Goal: Task Accomplishment & Management: Manage account settings

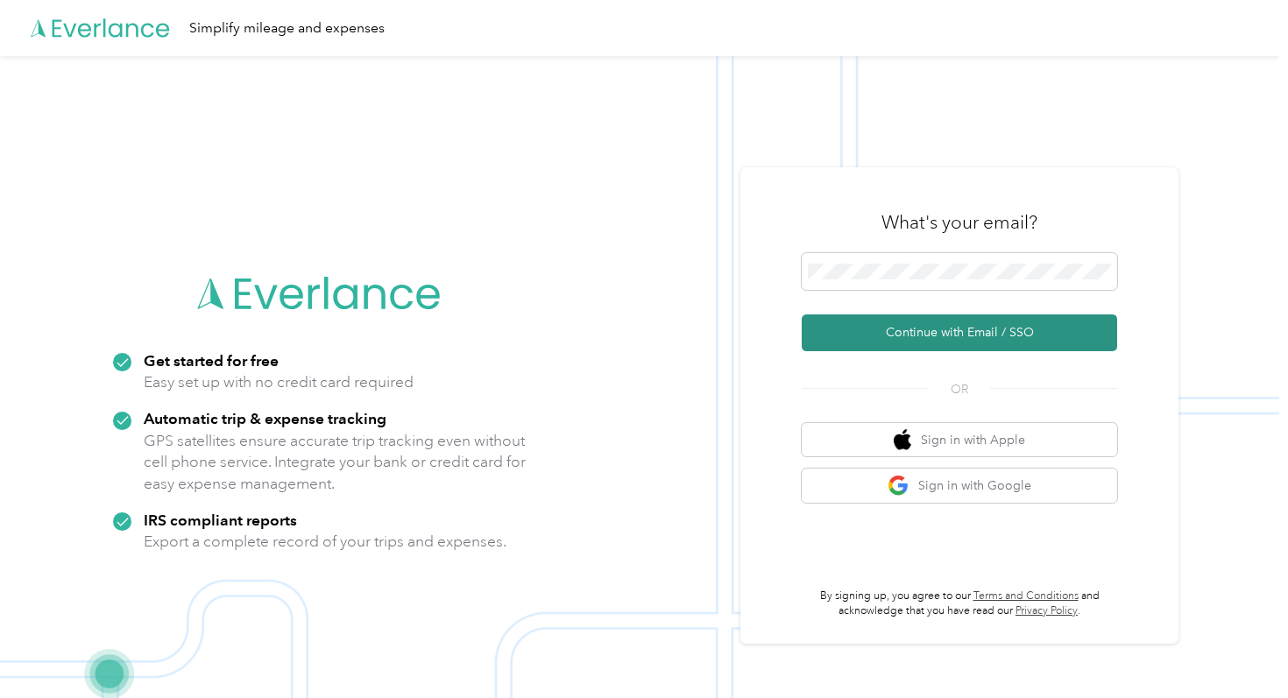
click at [915, 330] on button "Continue with Email / SSO" at bounding box center [960, 333] width 316 height 37
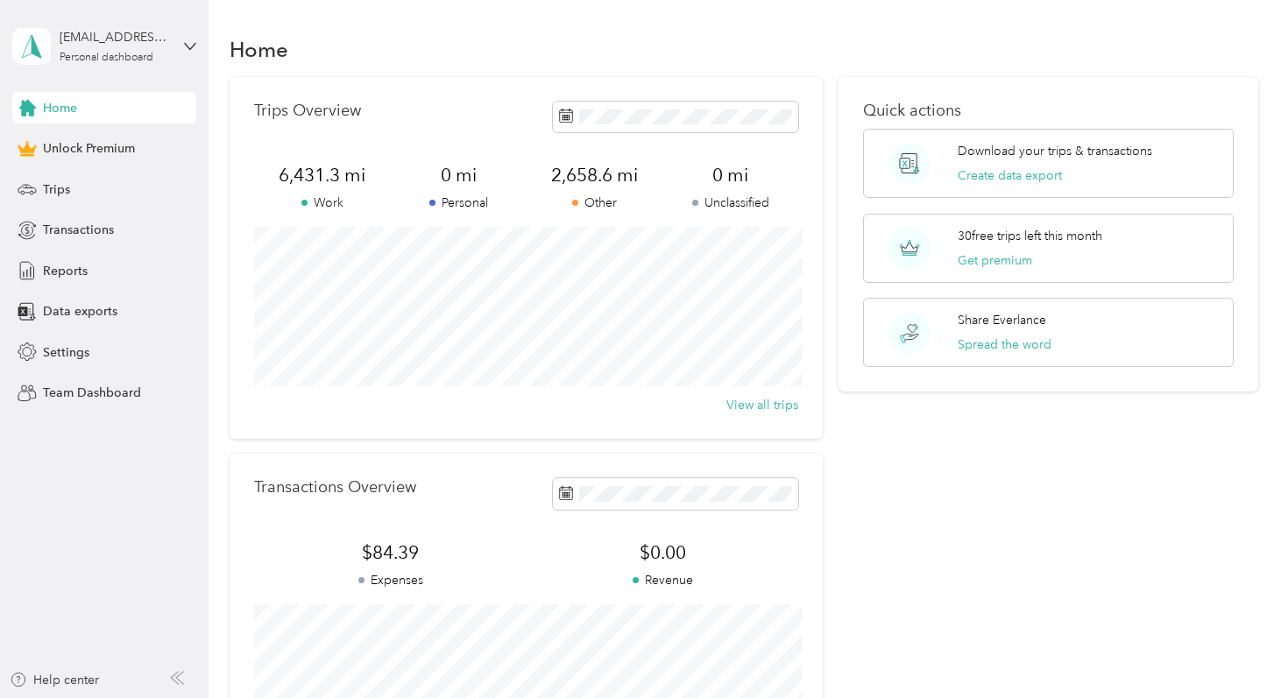
click at [147, 167] on div "Home Unlock Premium Trips Transactions Reports Data exports Settings Team Dashb…" at bounding box center [104, 250] width 184 height 317
click at [146, 189] on div "Trips" at bounding box center [104, 190] width 184 height 32
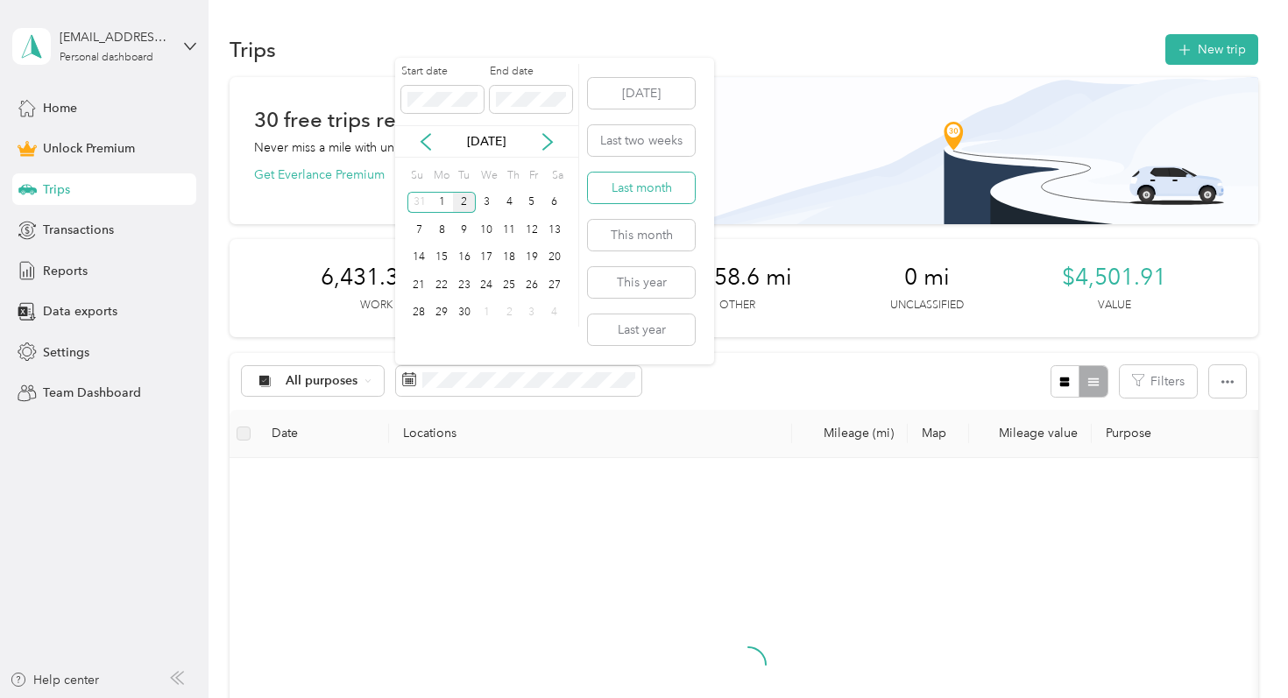
click at [626, 181] on button "Last month" at bounding box center [641, 188] width 107 height 31
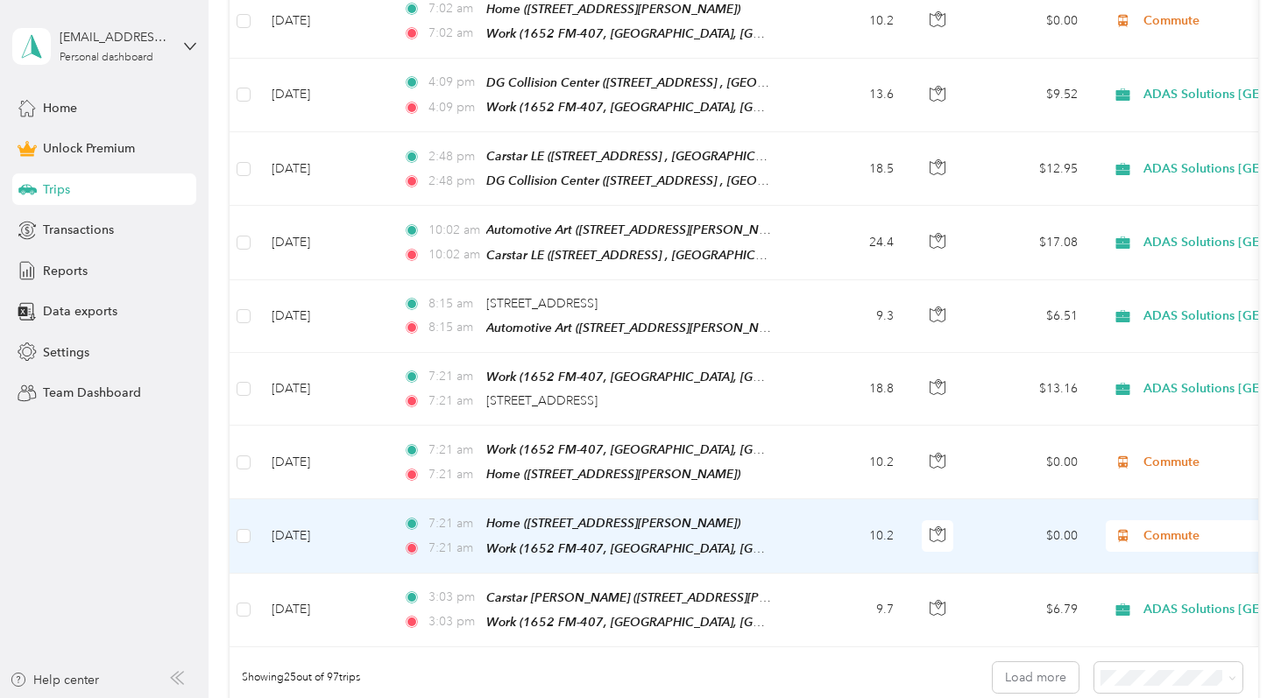
scroll to position [1659, 0]
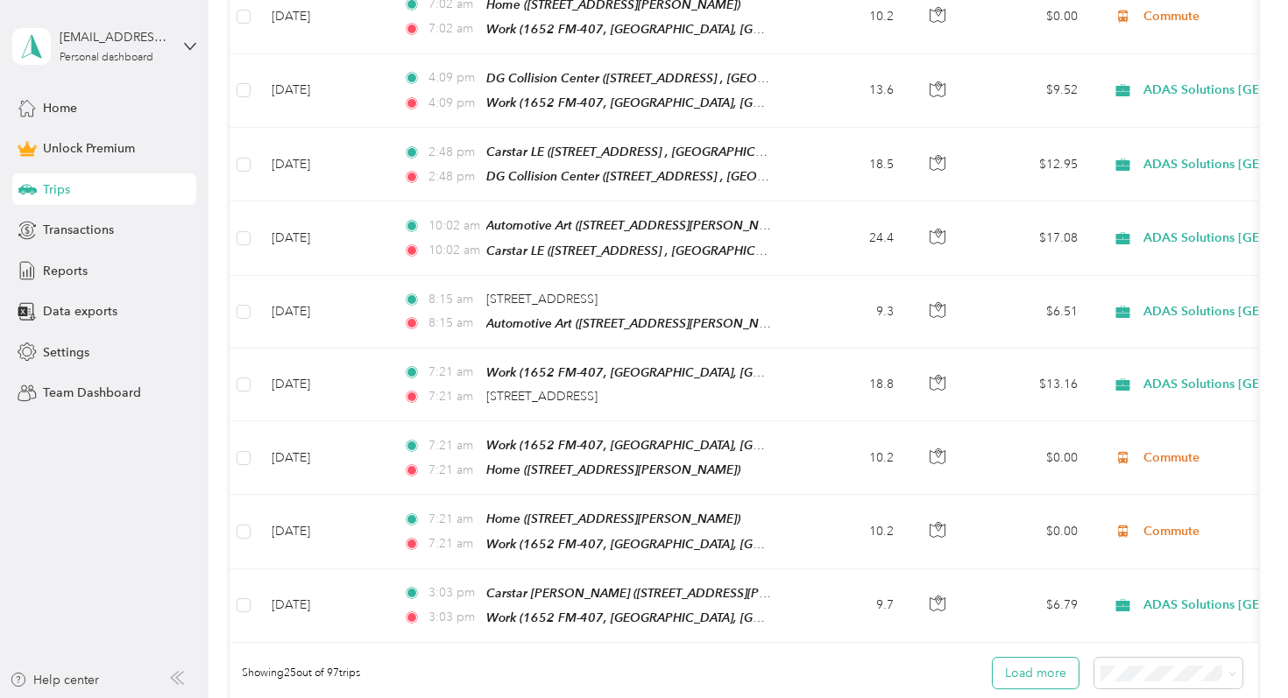
click at [1049, 658] on button "Load more" at bounding box center [1036, 673] width 86 height 31
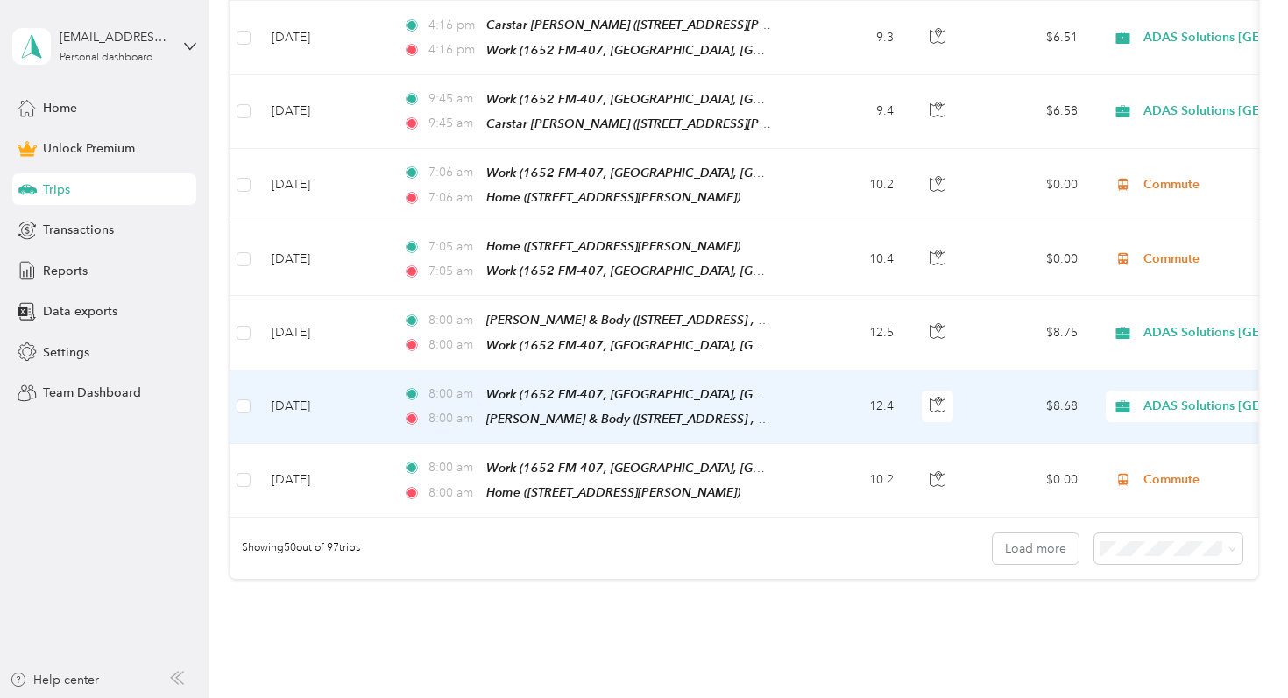
scroll to position [3636, 0]
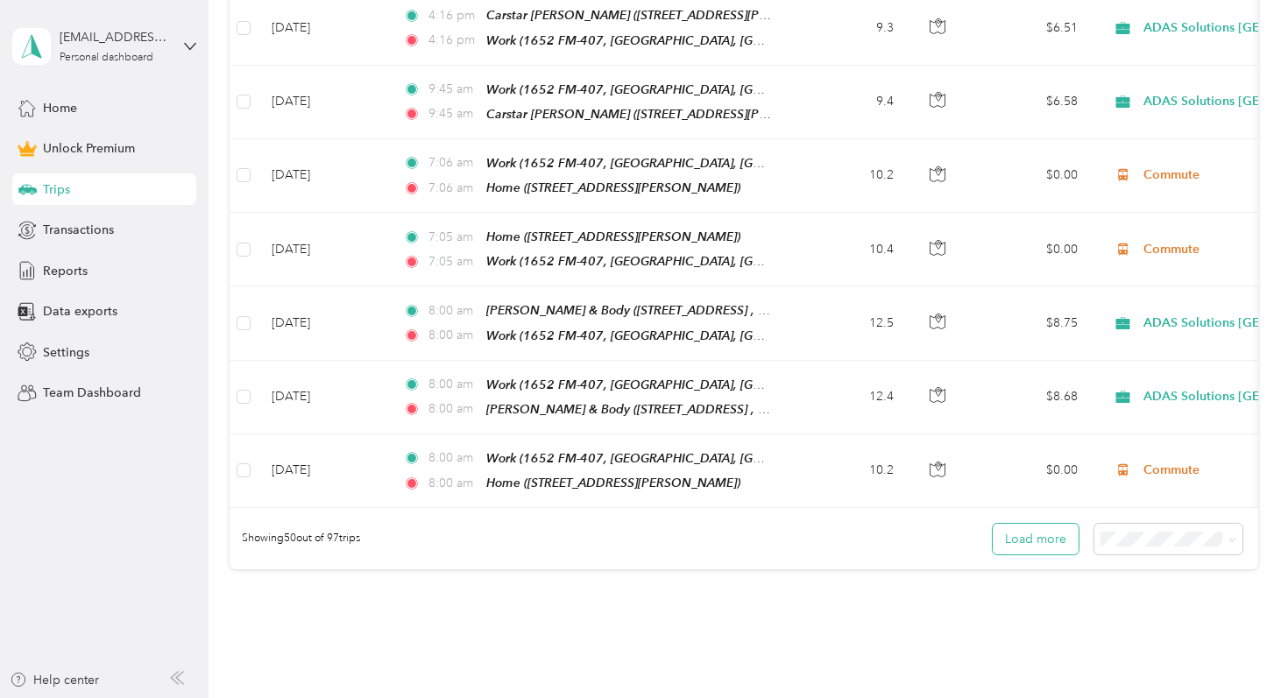
click at [1032, 524] on button "Load more" at bounding box center [1036, 539] width 86 height 31
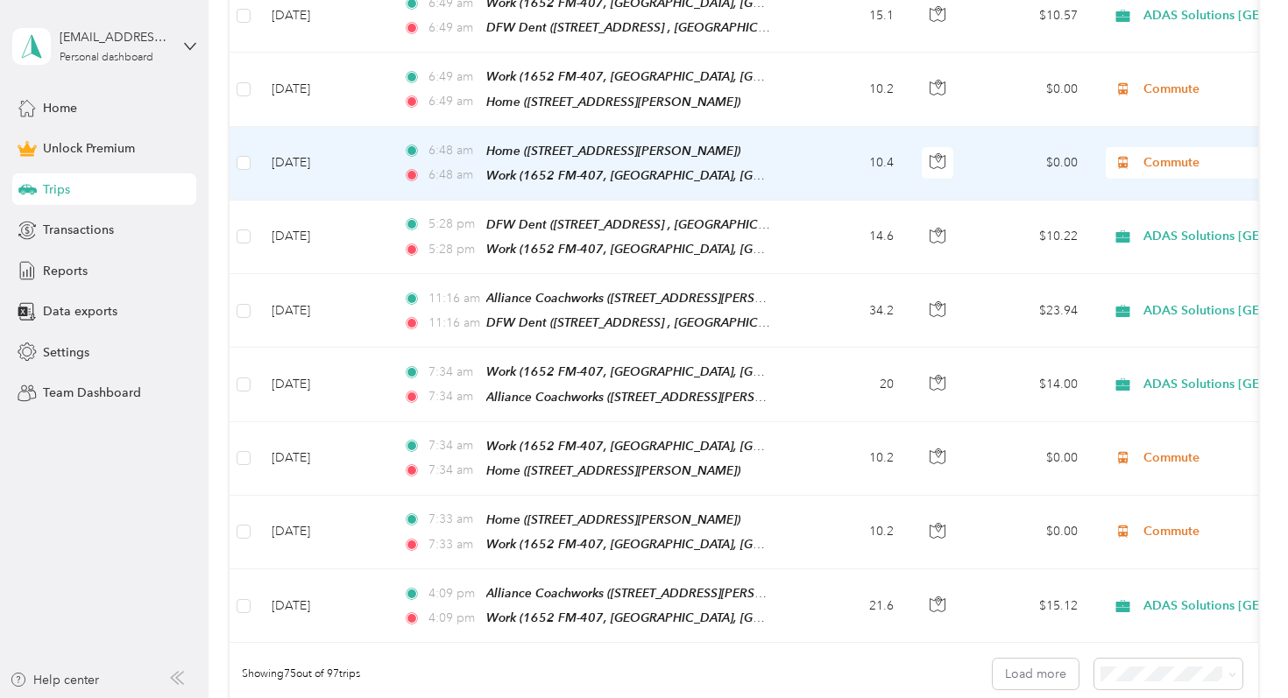
scroll to position [5351, 0]
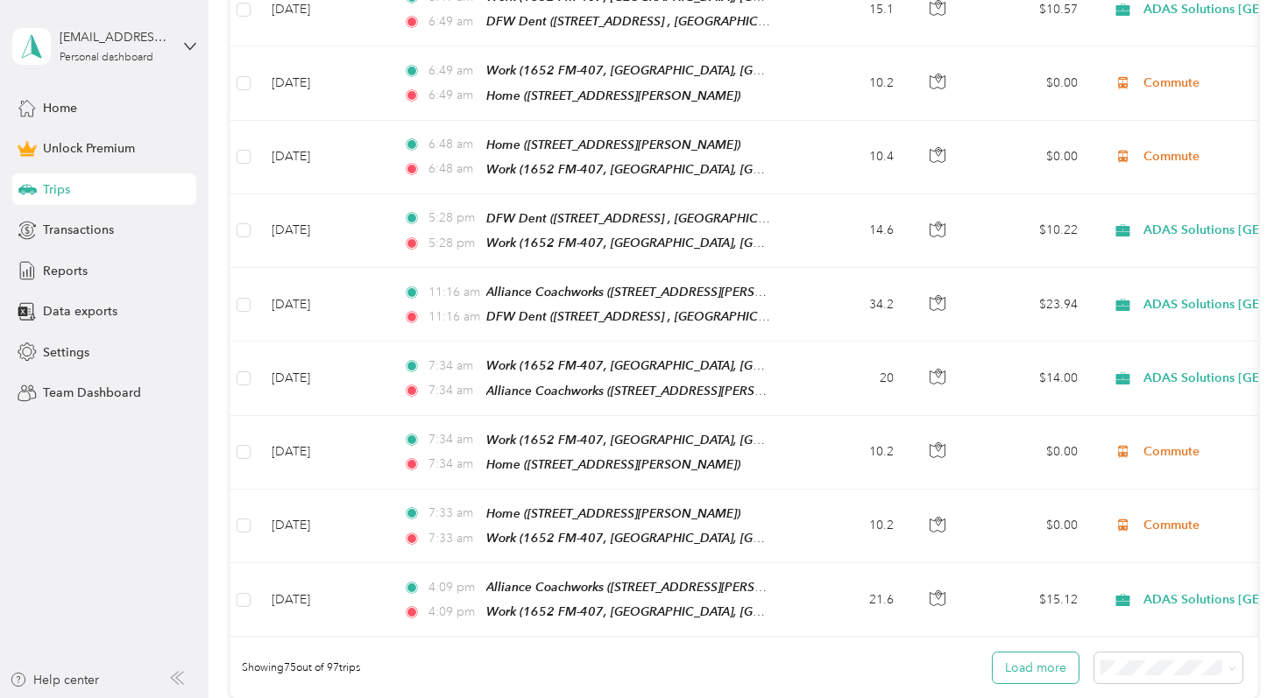
click at [1032, 653] on button "Load more" at bounding box center [1036, 668] width 86 height 31
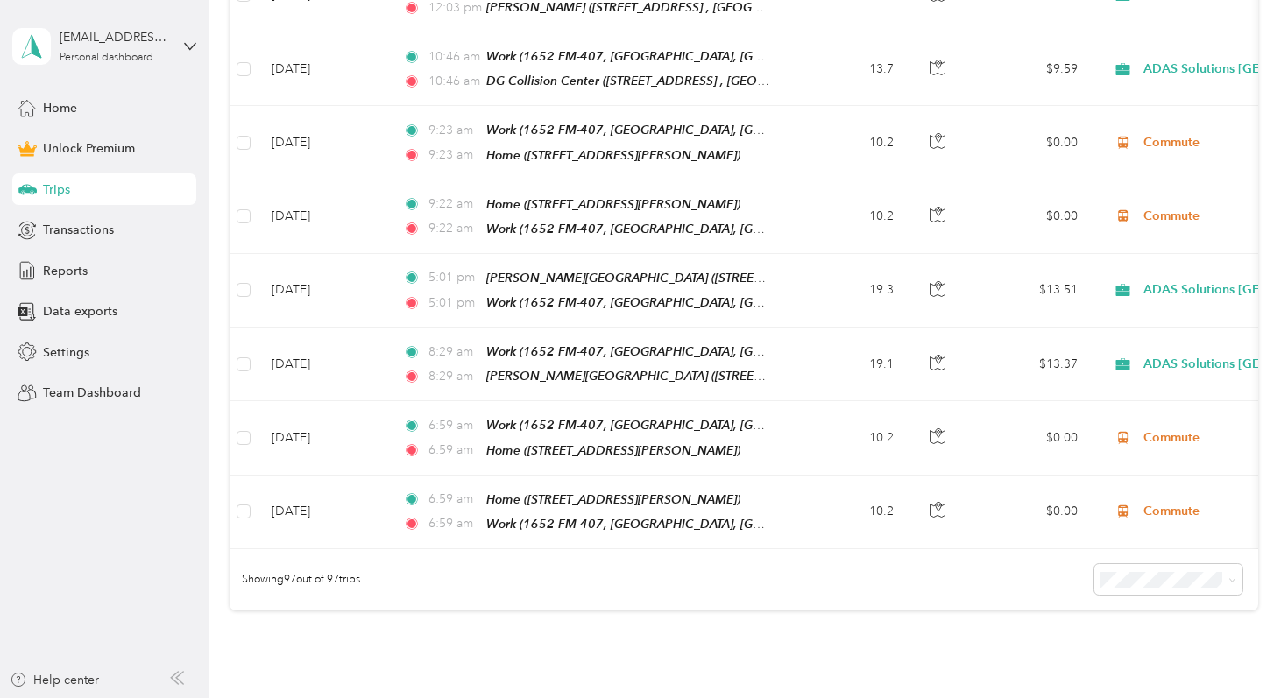
scroll to position [7086, 0]
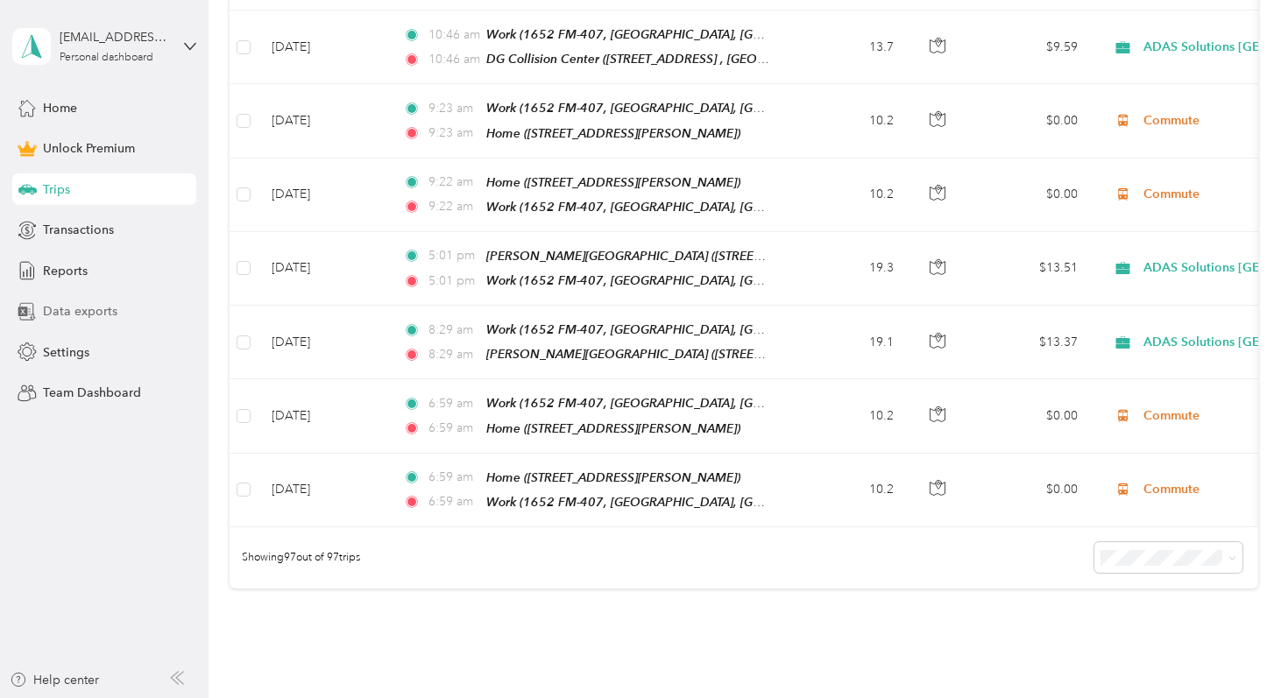
click at [160, 300] on div "Data exports" at bounding box center [104, 312] width 184 height 32
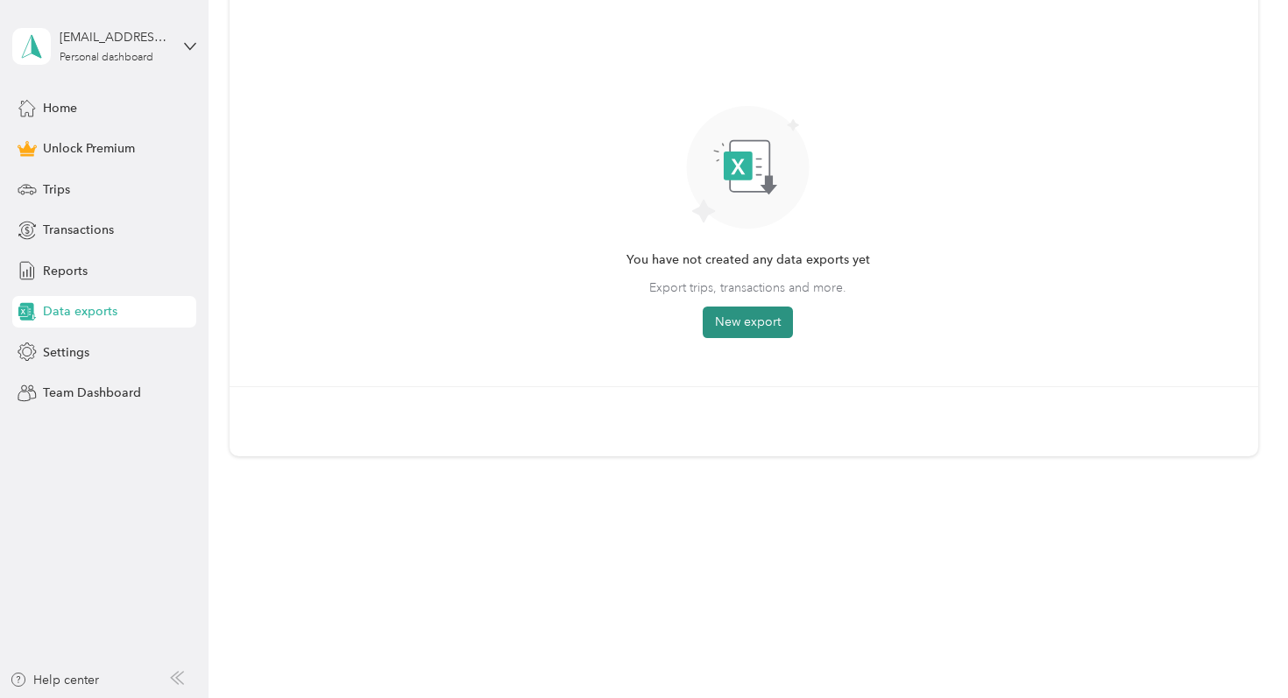
click at [750, 315] on button "New export" at bounding box center [748, 323] width 90 height 32
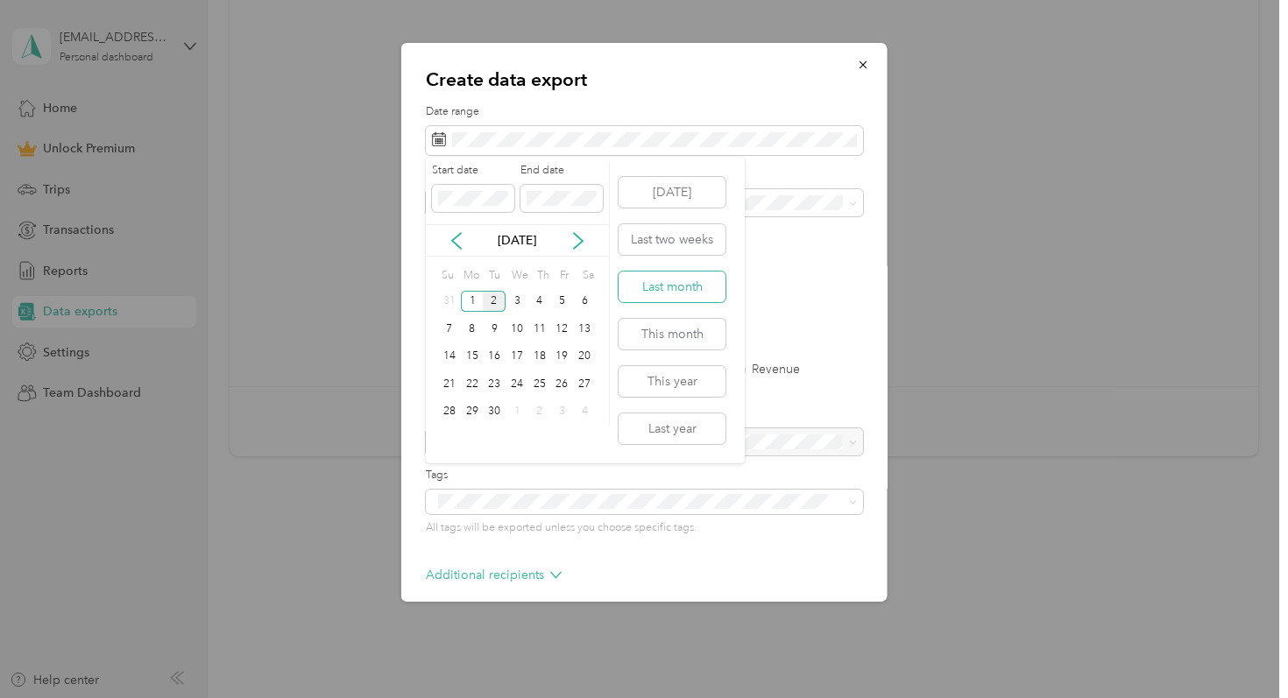
click at [658, 280] on button "Last month" at bounding box center [672, 287] width 107 height 31
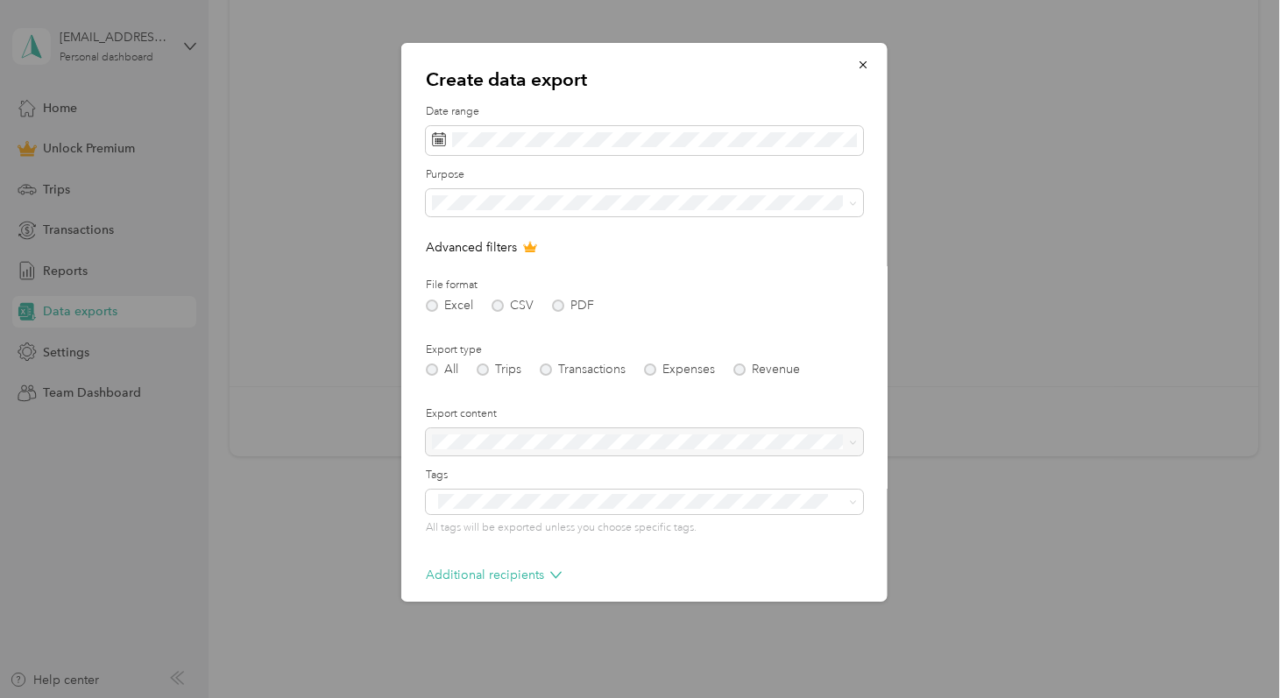
scroll to position [78, 0]
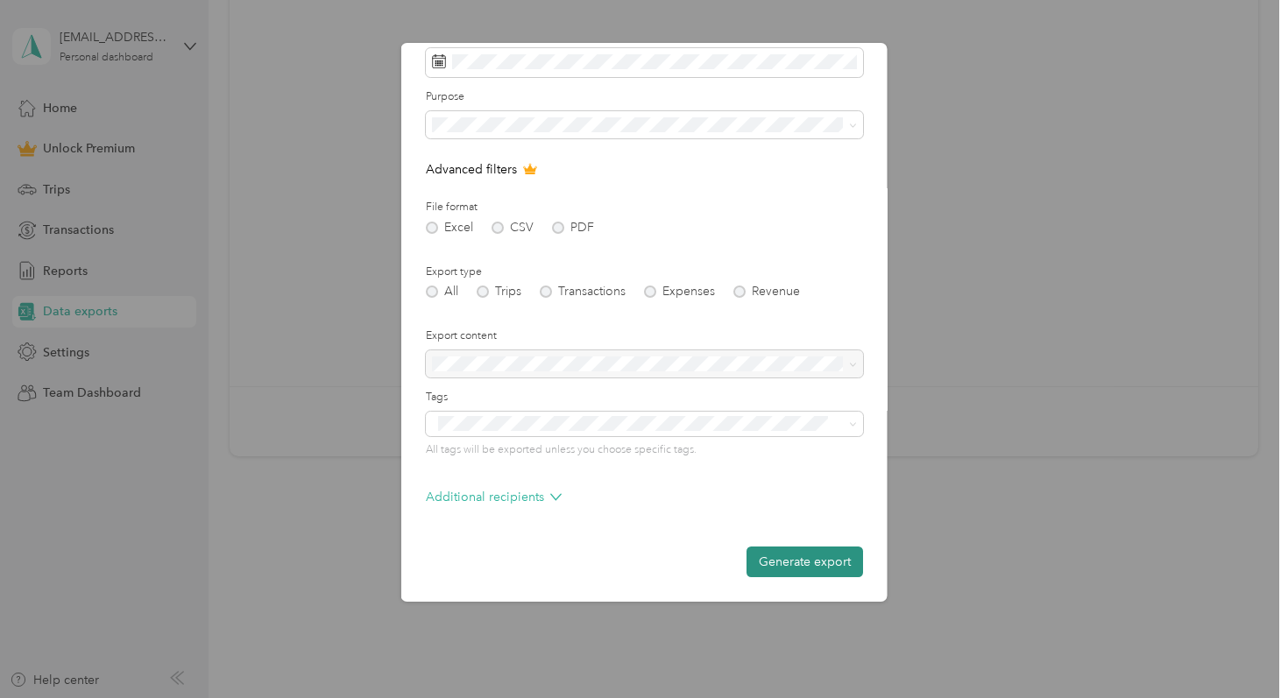
click at [778, 558] on button "Generate export" at bounding box center [805, 562] width 117 height 31
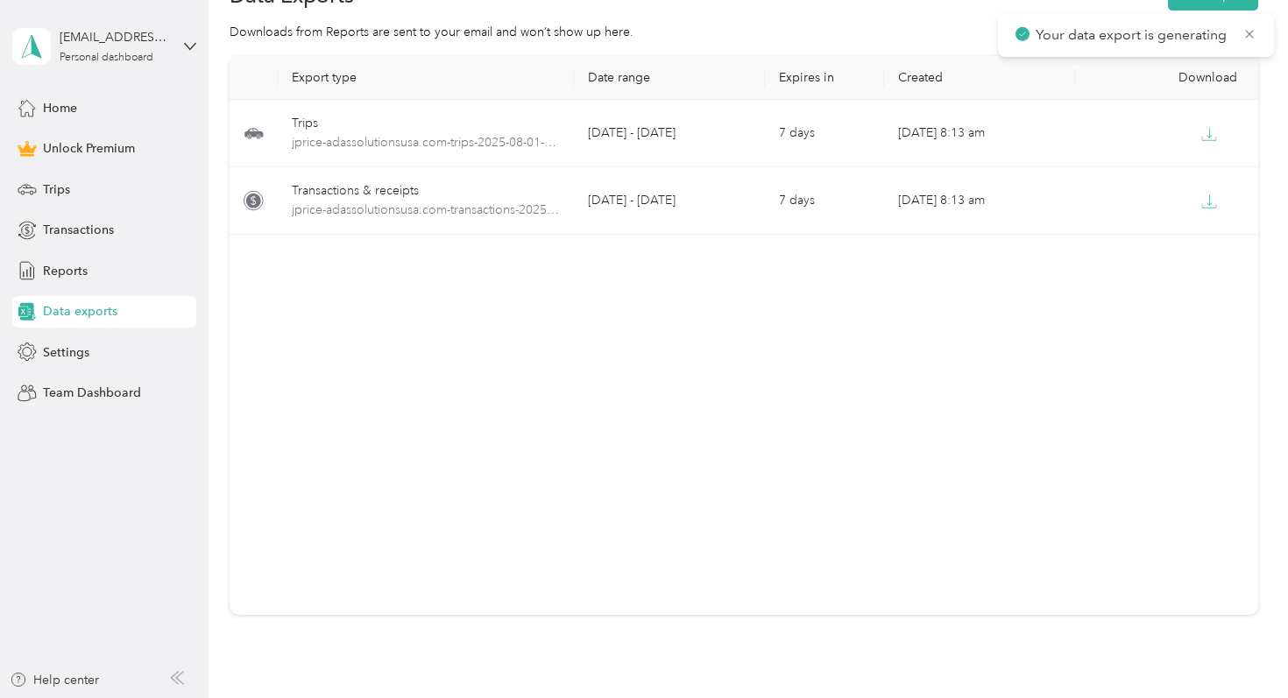
scroll to position [0, 0]
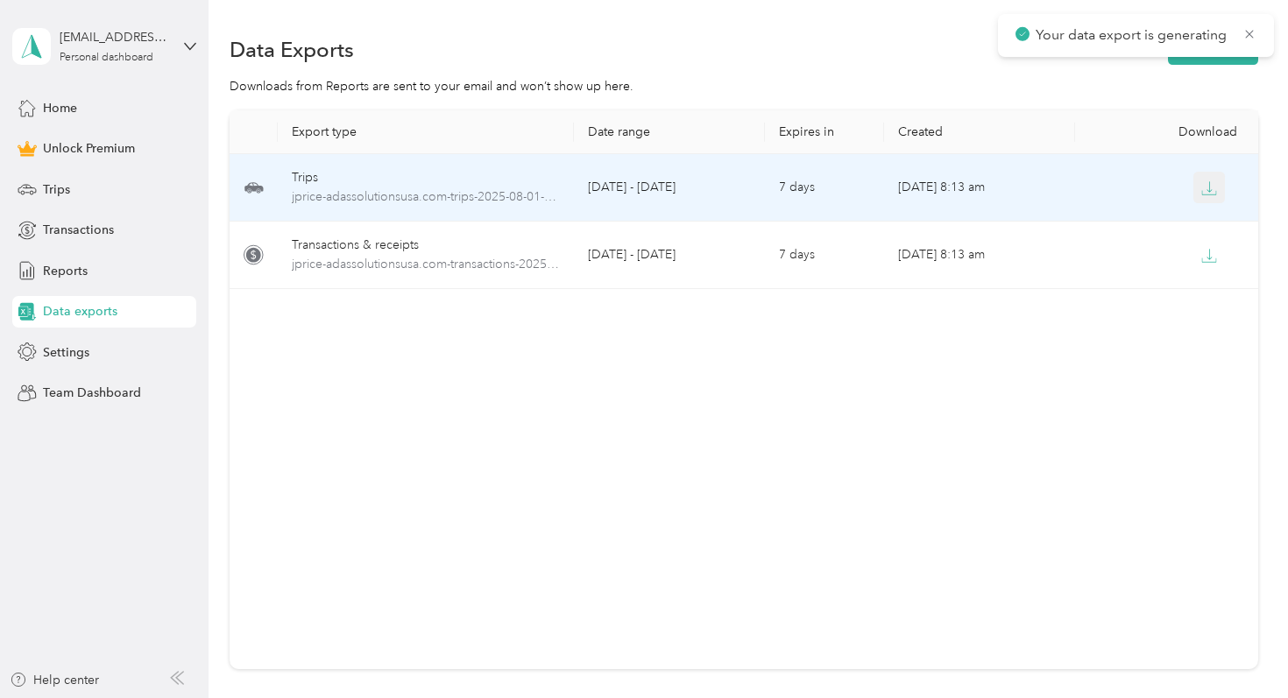
click at [1205, 193] on icon "button" at bounding box center [1210, 189] width 16 height 16
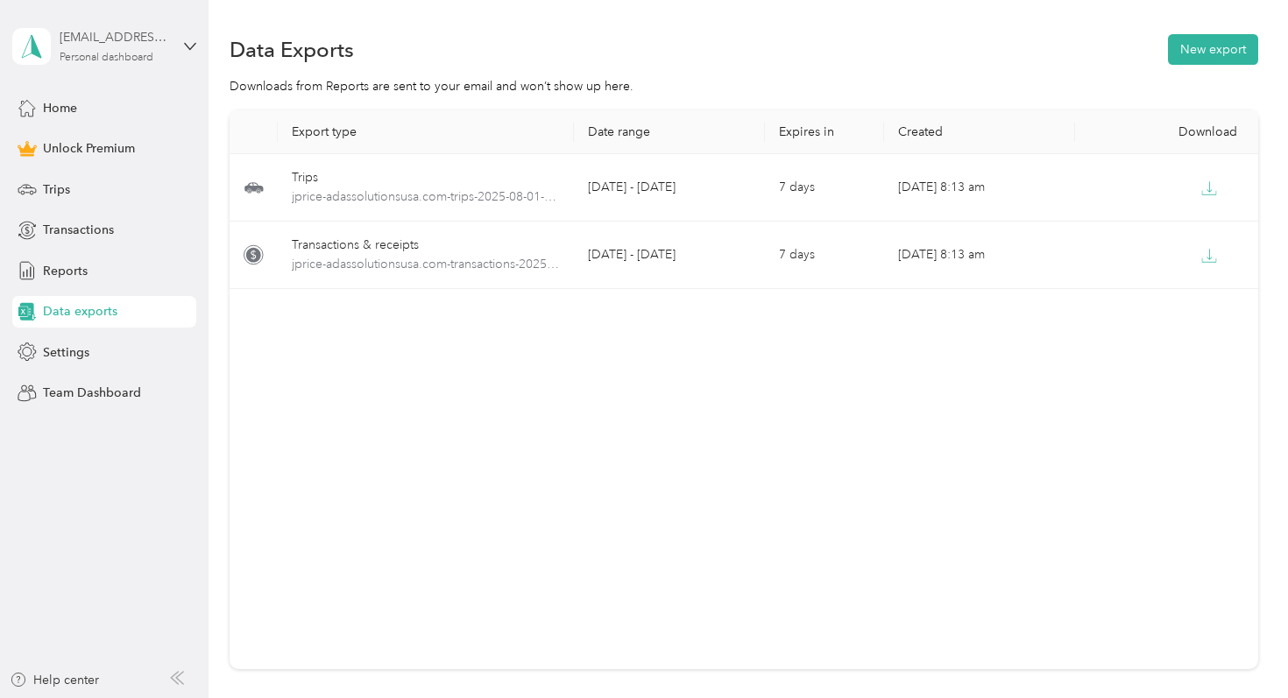
click at [165, 45] on div "[EMAIL_ADDRESS][DOMAIN_NAME]" at bounding box center [115, 37] width 110 height 18
click at [148, 146] on div "Log out" at bounding box center [197, 144] width 344 height 31
